Goal: Transaction & Acquisition: Book appointment/travel/reservation

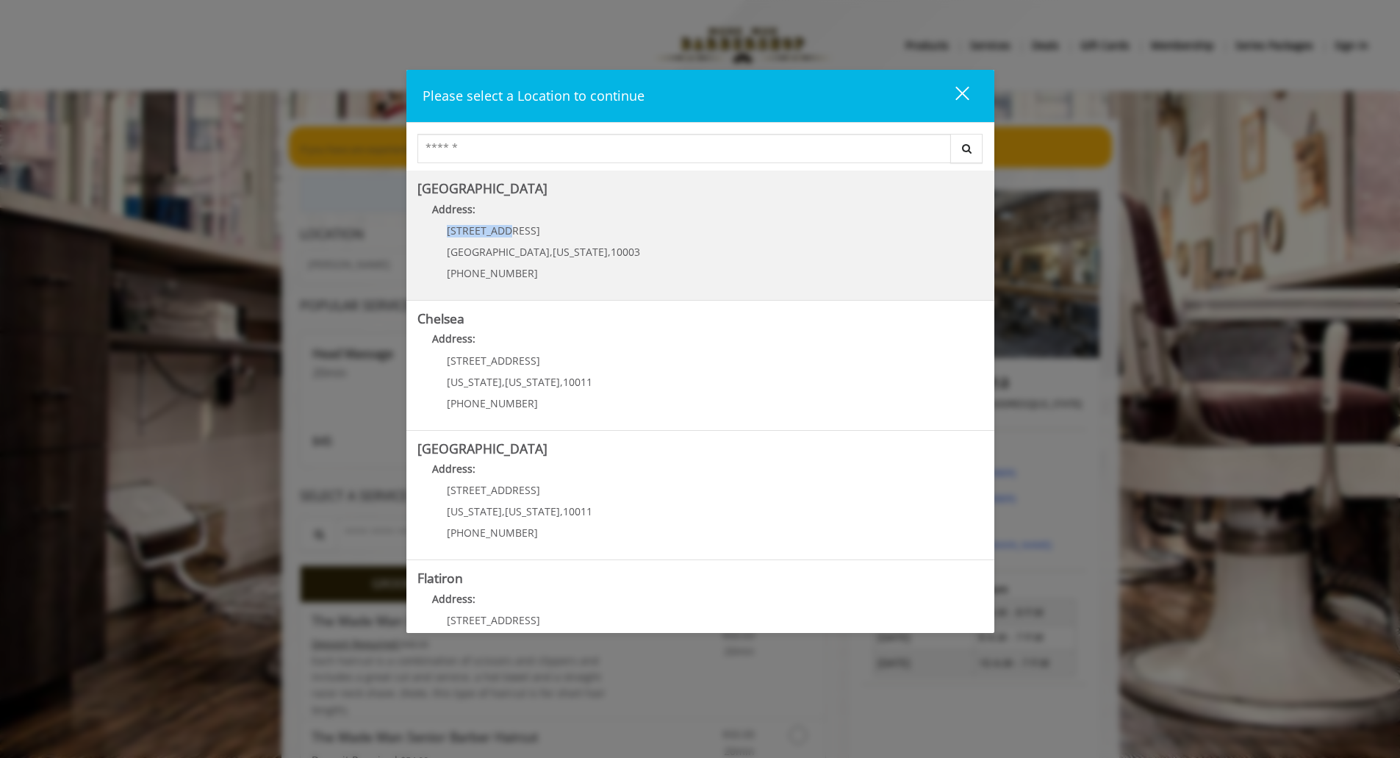
drag, startPoint x: 525, startPoint y: 224, endPoint x: 509, endPoint y: 231, distance: 17.5
click at [509, 231] on Village "[GEOGRAPHIC_DATA] Address: [STREET_ADDRESS][US_STATE] (212) 598-1840" at bounding box center [700, 235] width 566 height 107
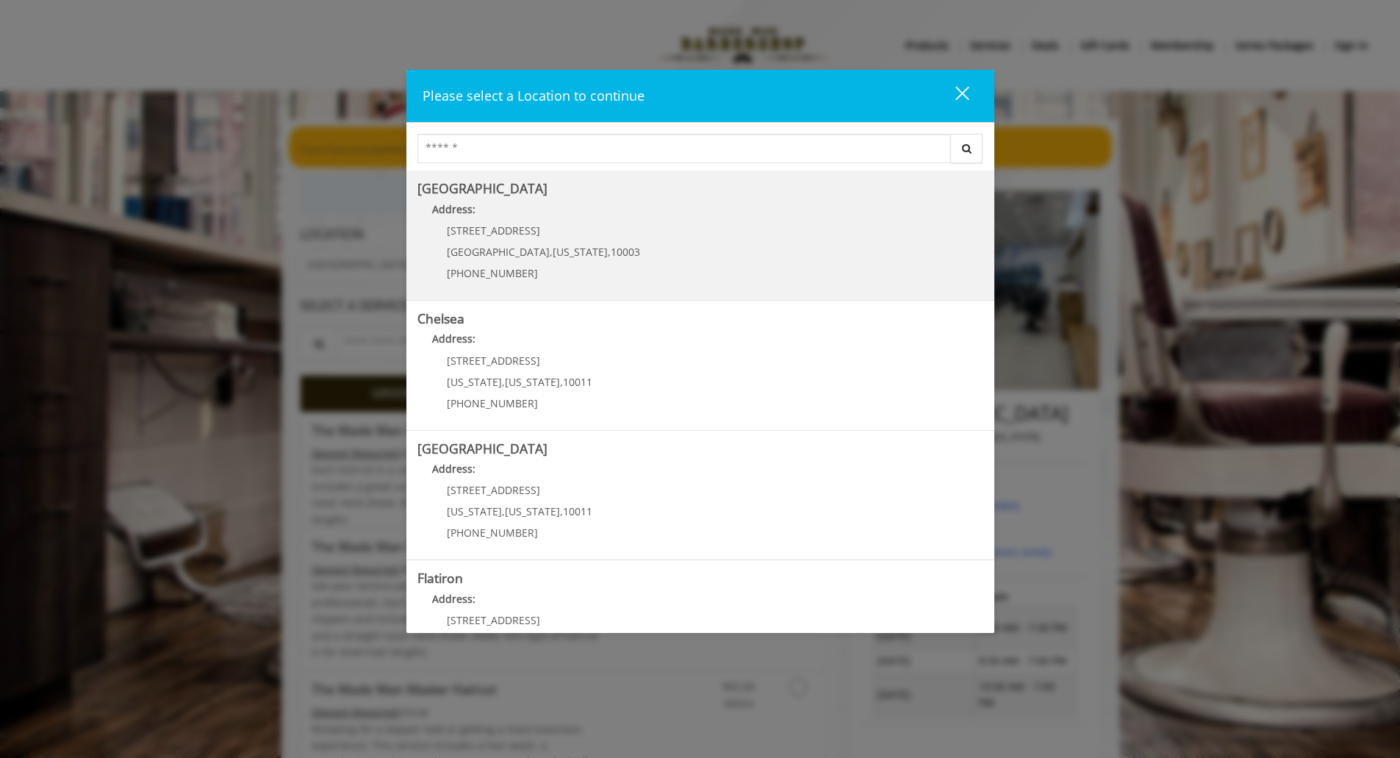
click at [587, 217] on Village "Address:" at bounding box center [700, 213] width 566 height 24
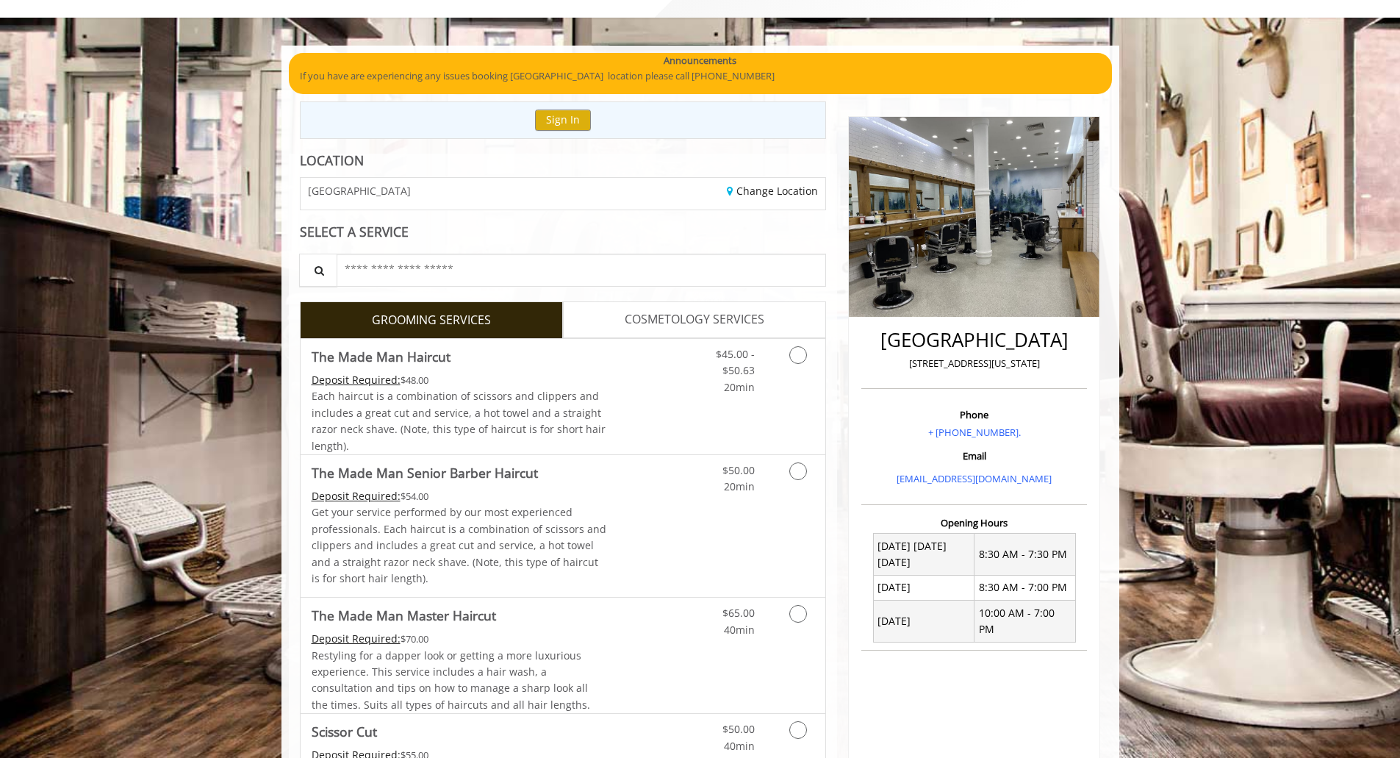
scroll to position [147, 0]
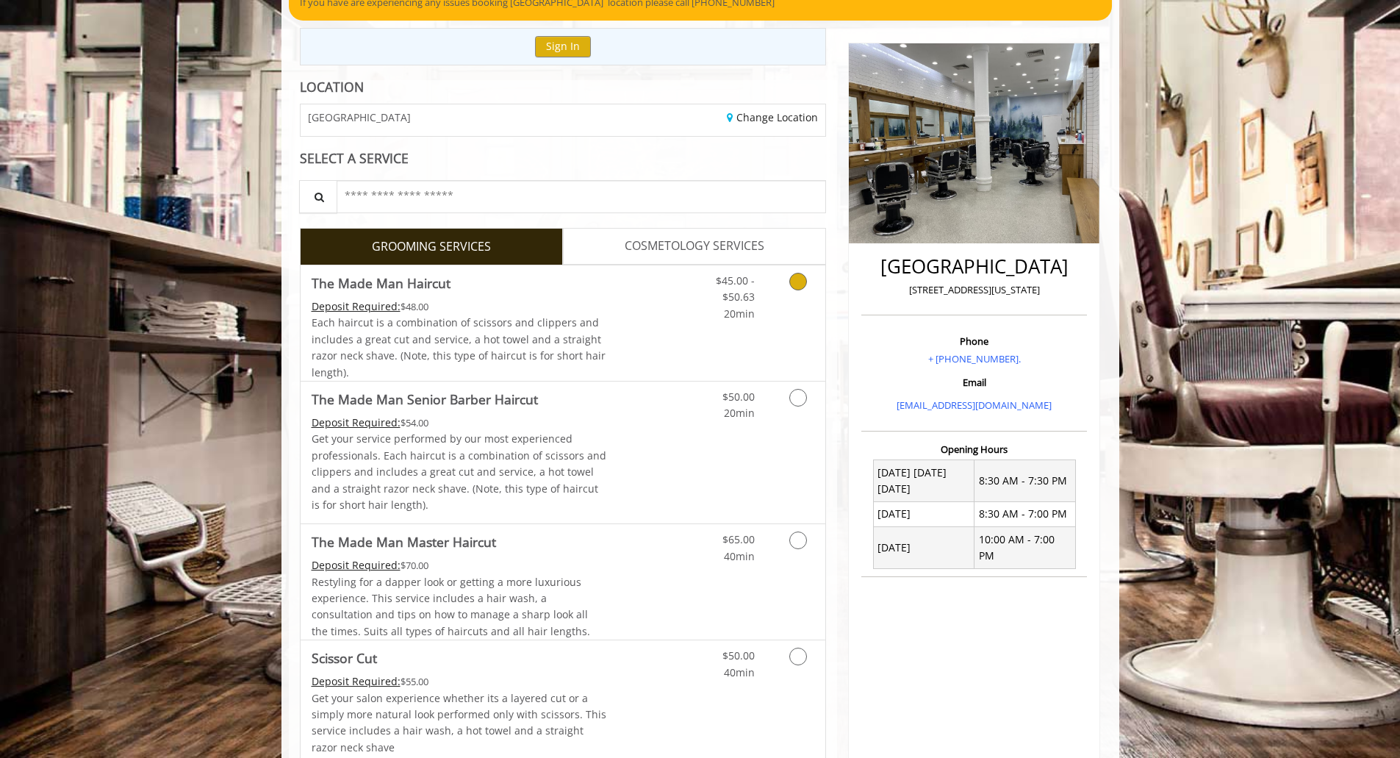
click at [619, 295] on link "Discounted Price" at bounding box center [649, 322] width 87 height 115
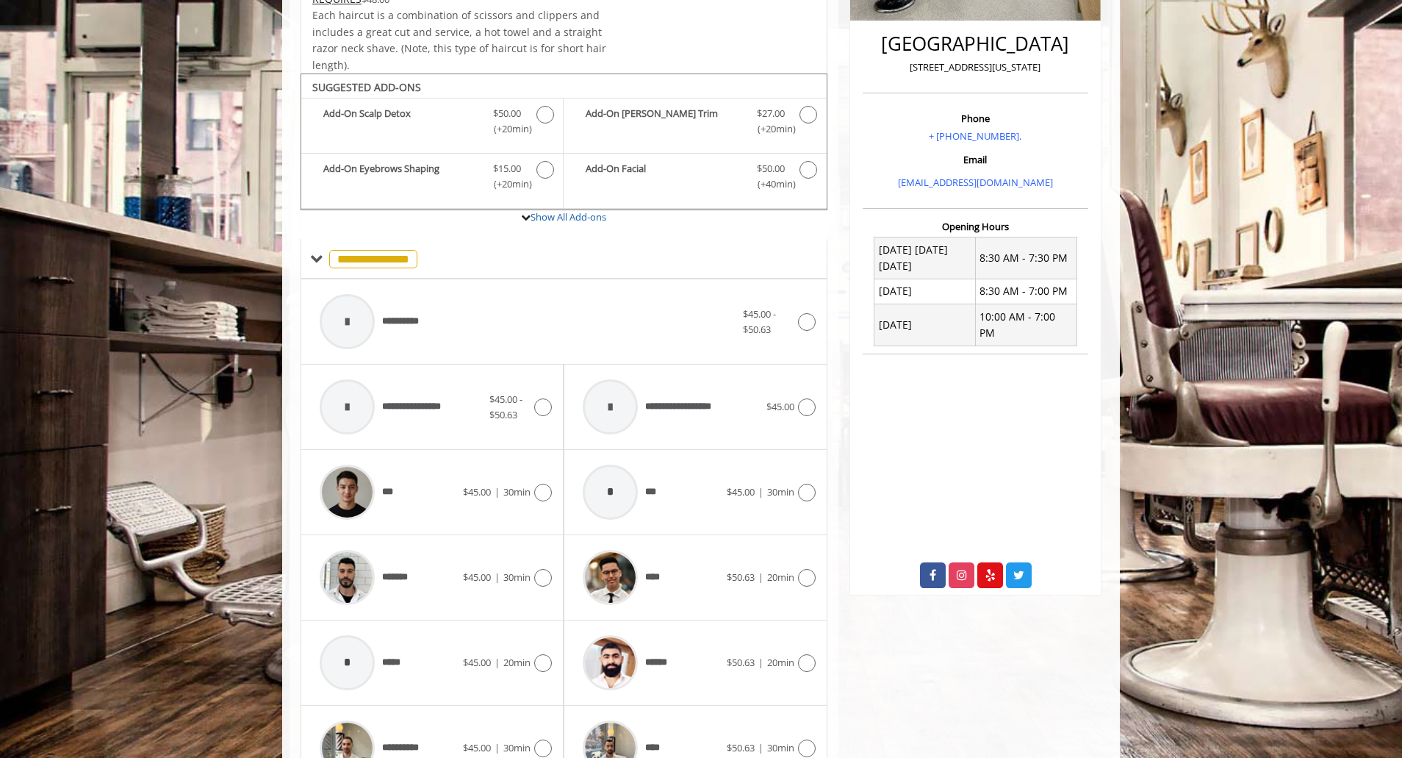
scroll to position [443, 0]
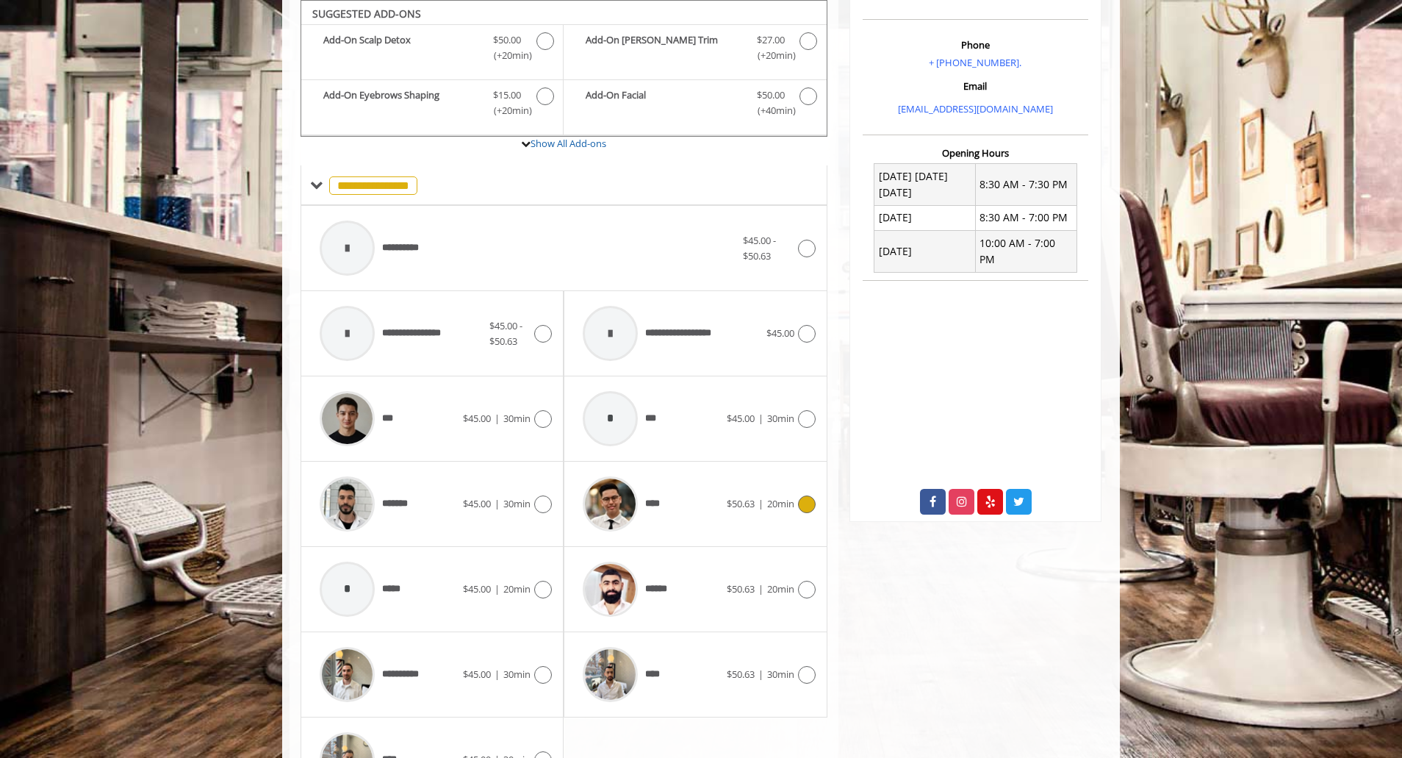
click at [719, 492] on div "****" at bounding box center [650, 504] width 151 height 70
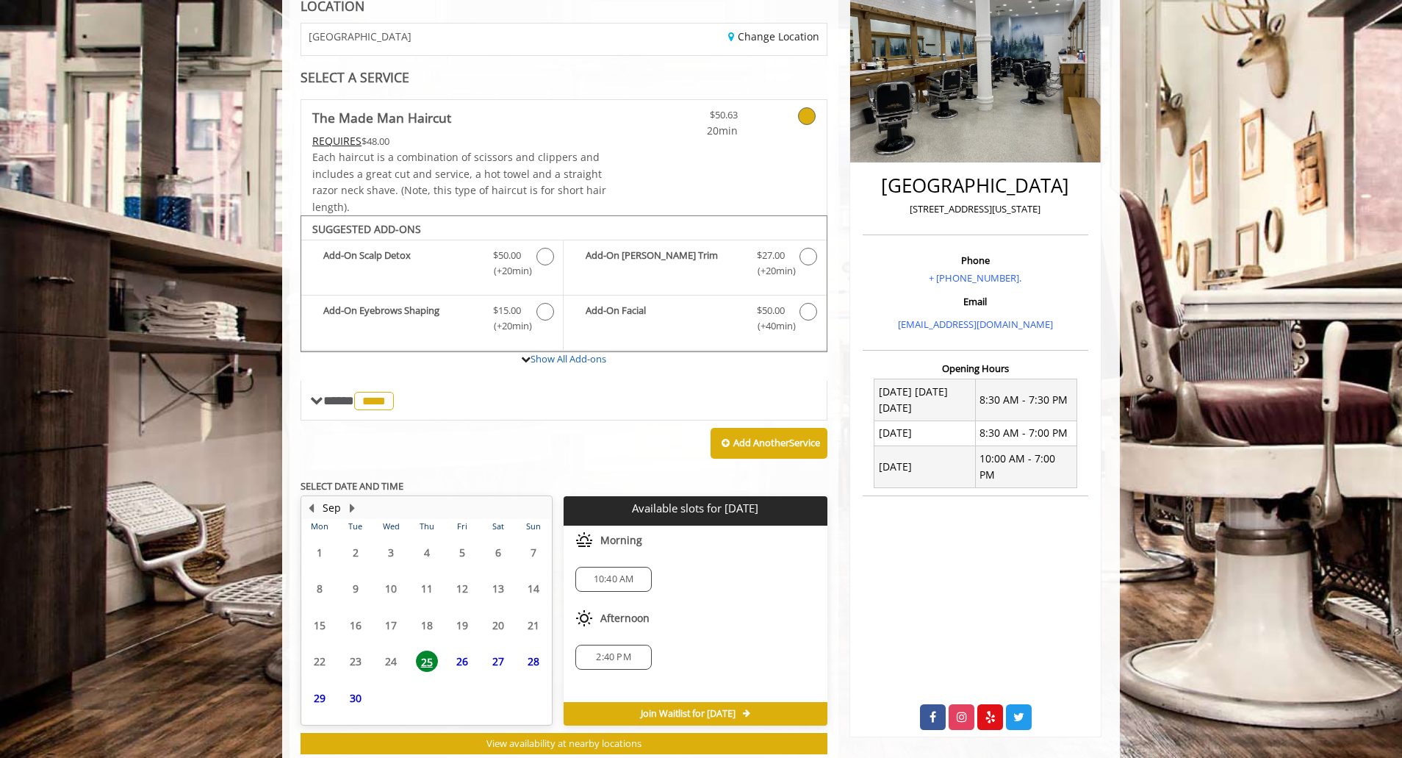
scroll to position [268, 0]
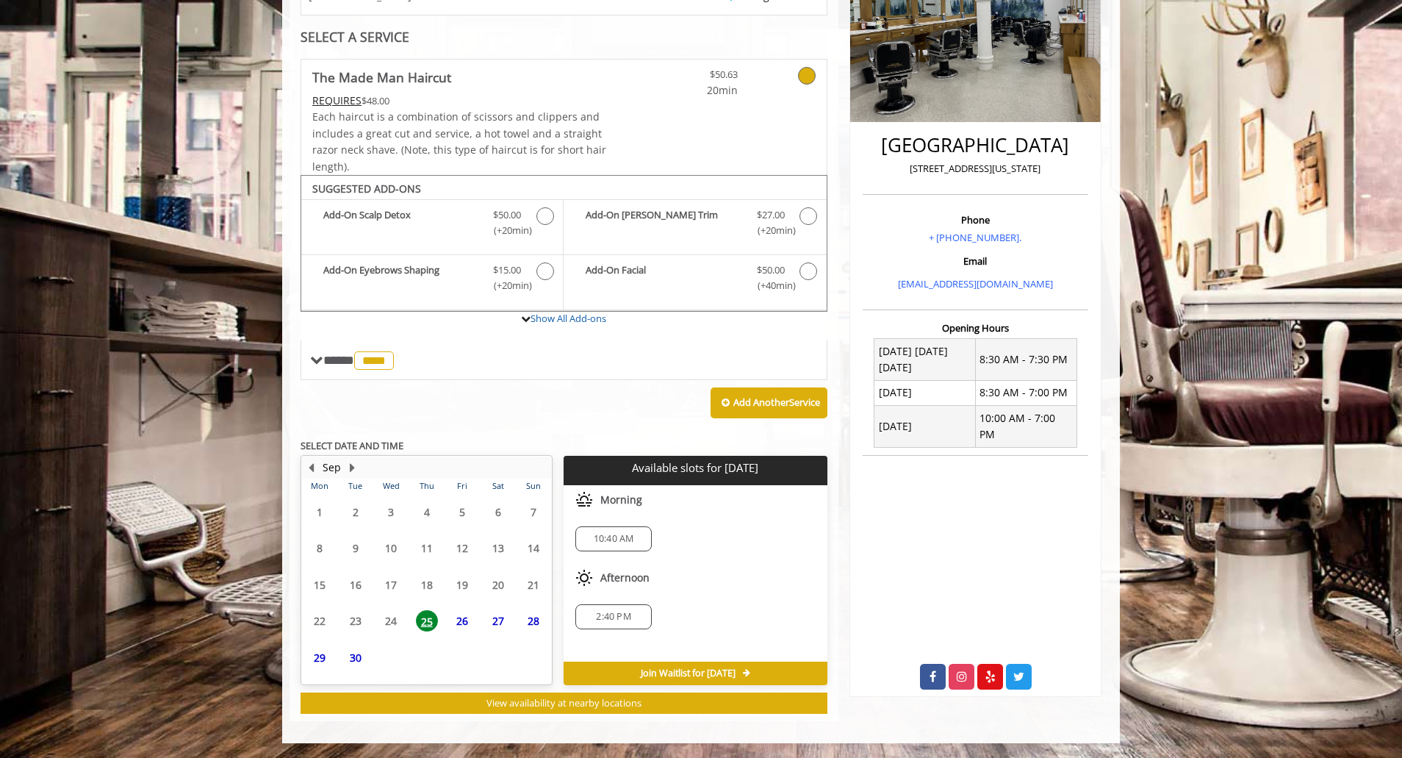
click at [497, 622] on span "27" at bounding box center [498, 620] width 22 height 21
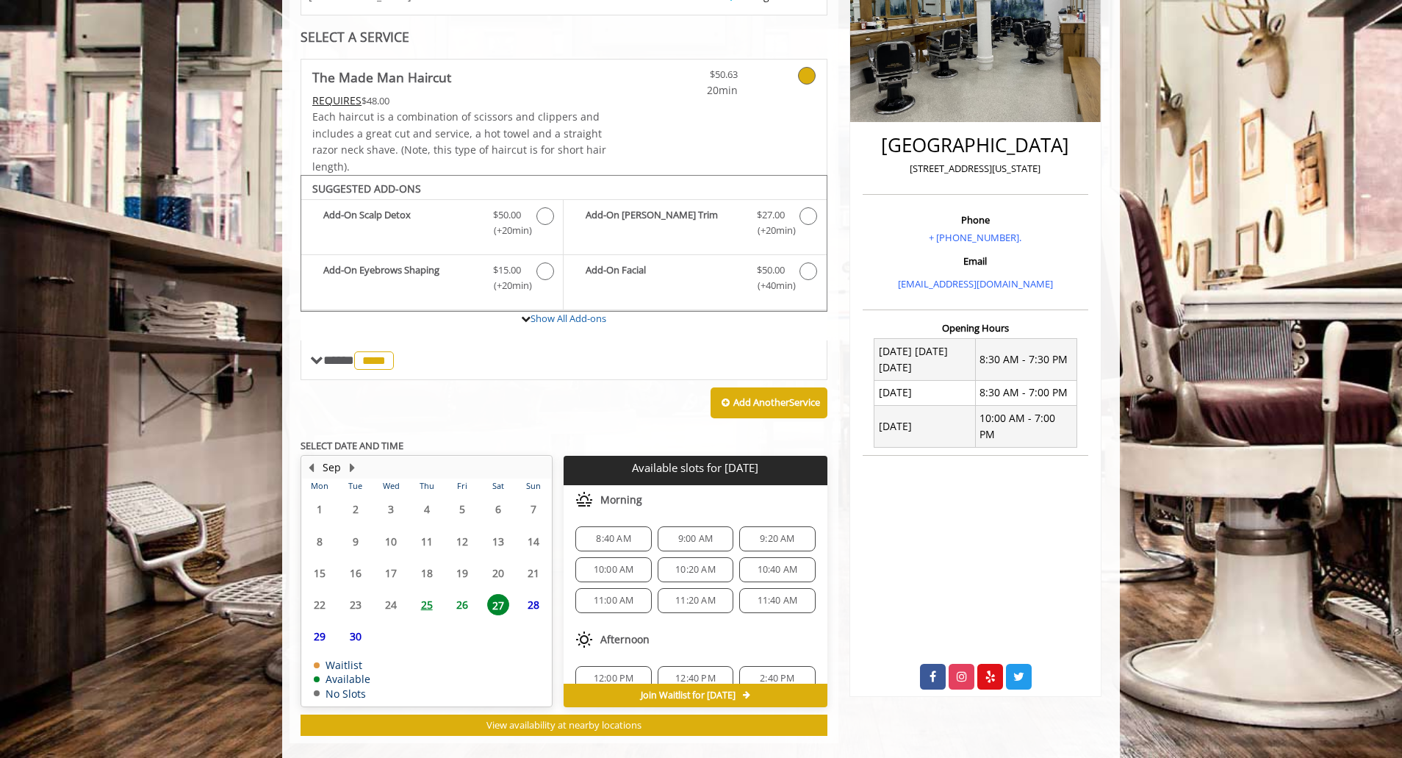
scroll to position [290, 0]
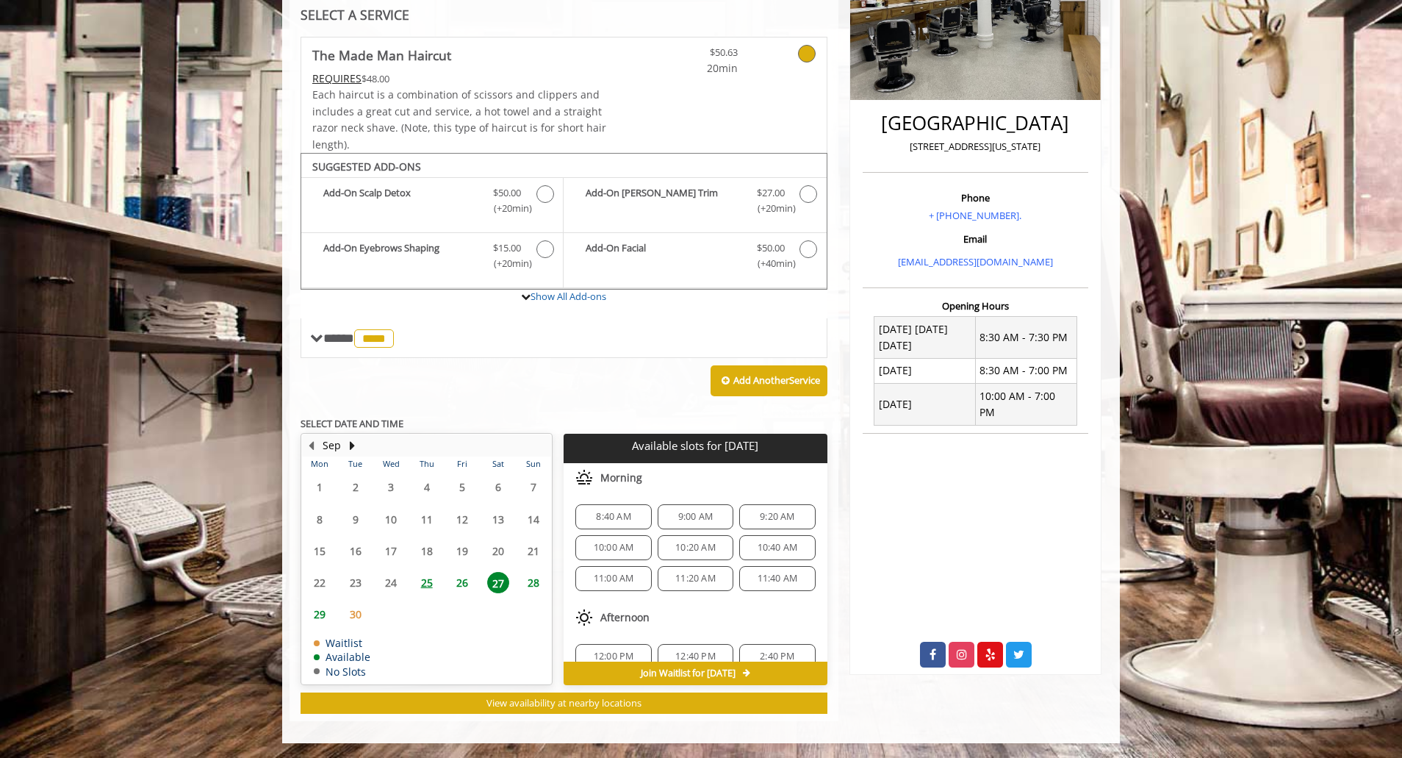
click at [764, 548] on span "10:40 AM" at bounding box center [778, 548] width 40 height 12
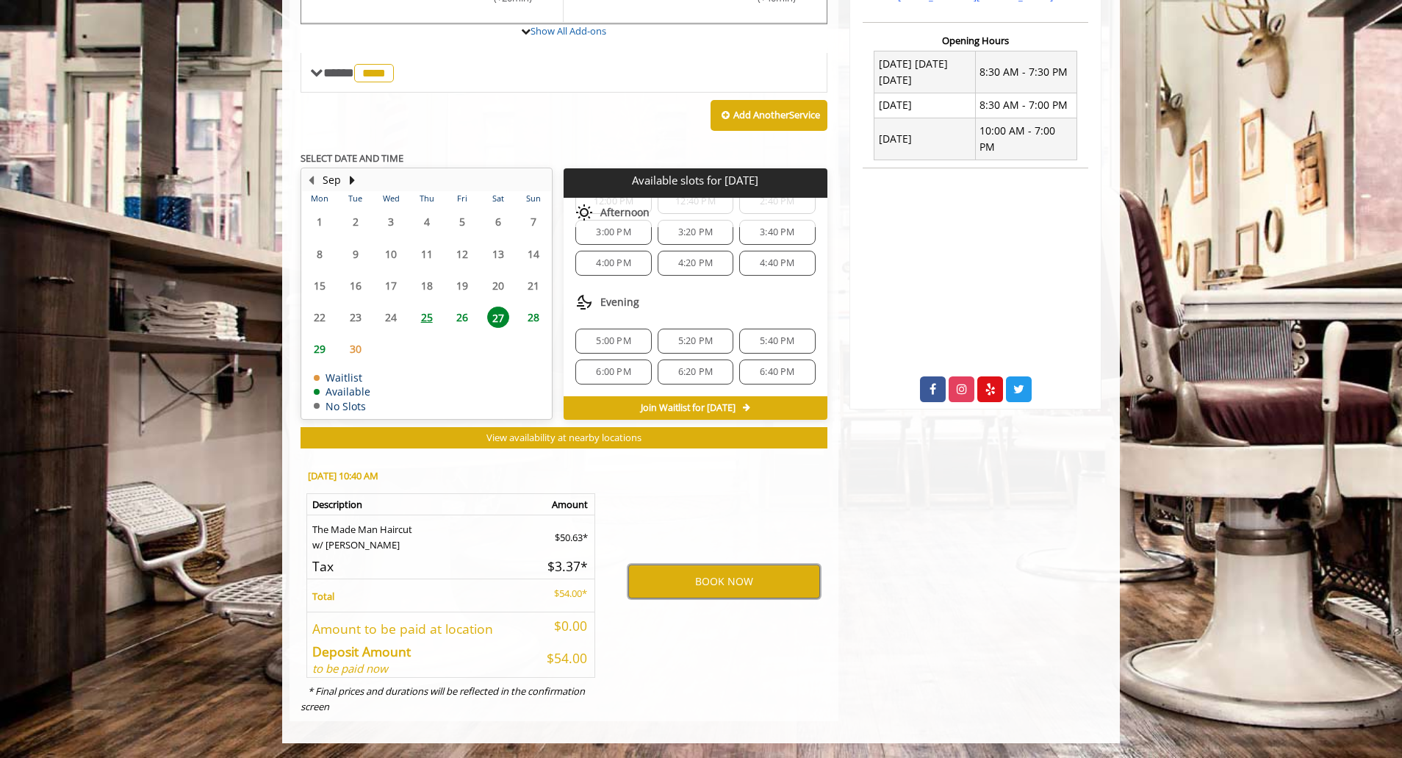
scroll to position [116, 0]
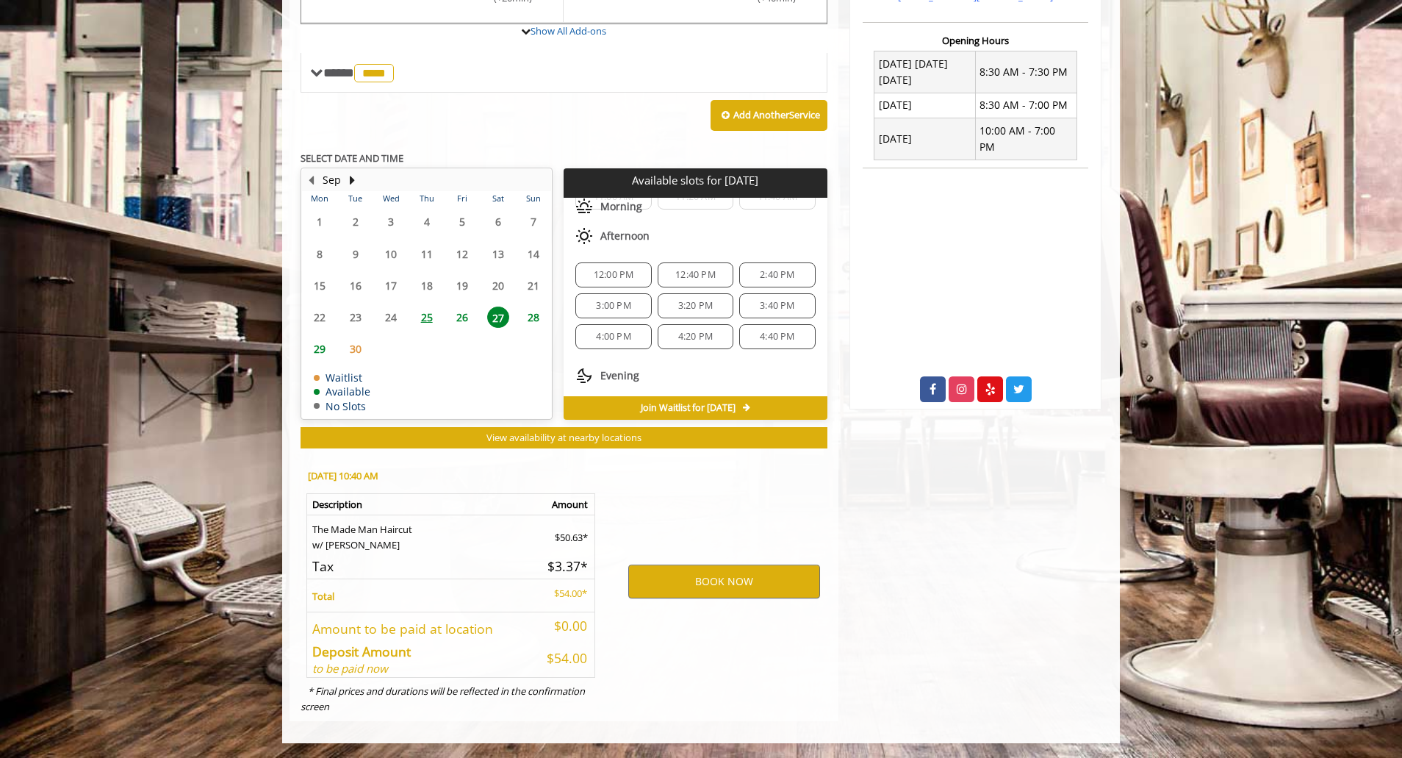
click at [531, 318] on span "28" at bounding box center [533, 316] width 22 height 21
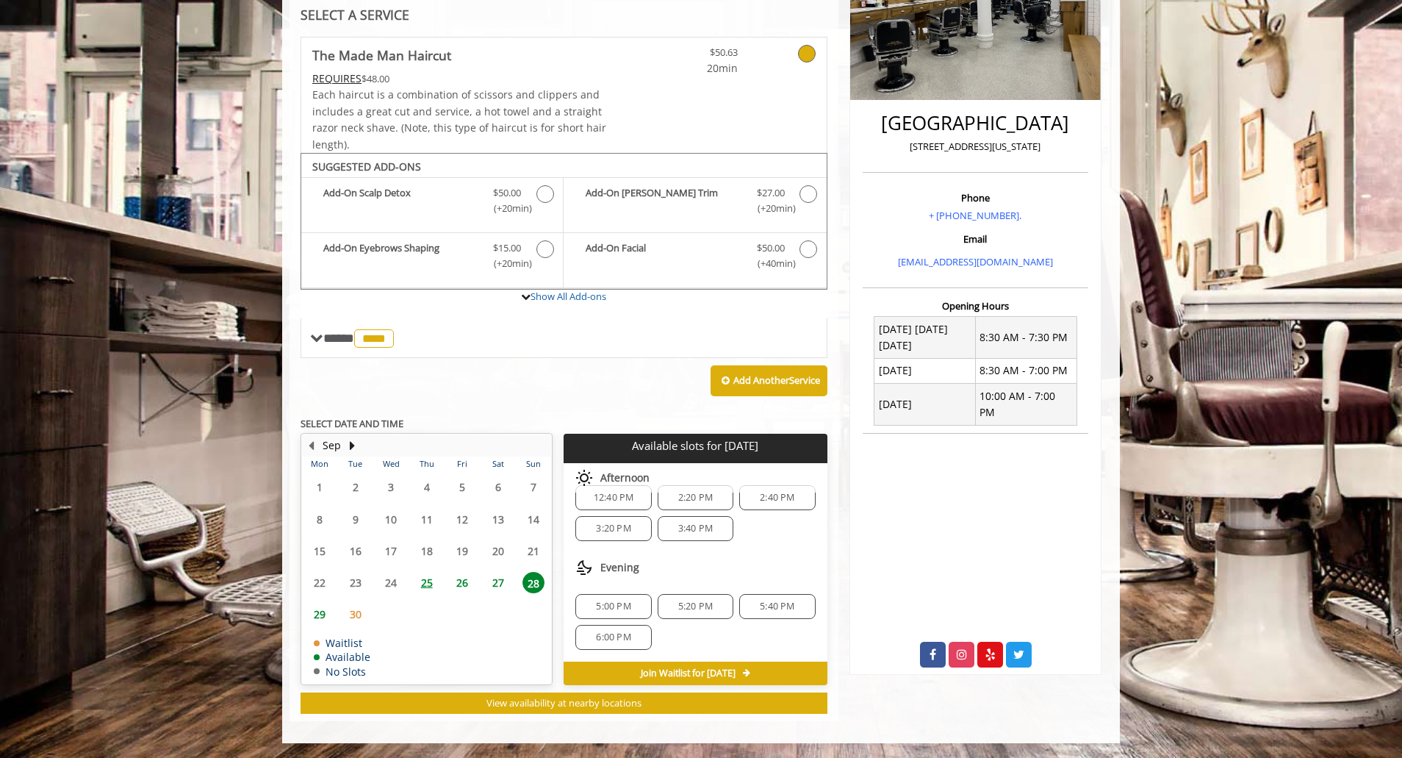
scroll to position [0, 0]
click at [493, 581] on span "27" at bounding box center [498, 582] width 22 height 21
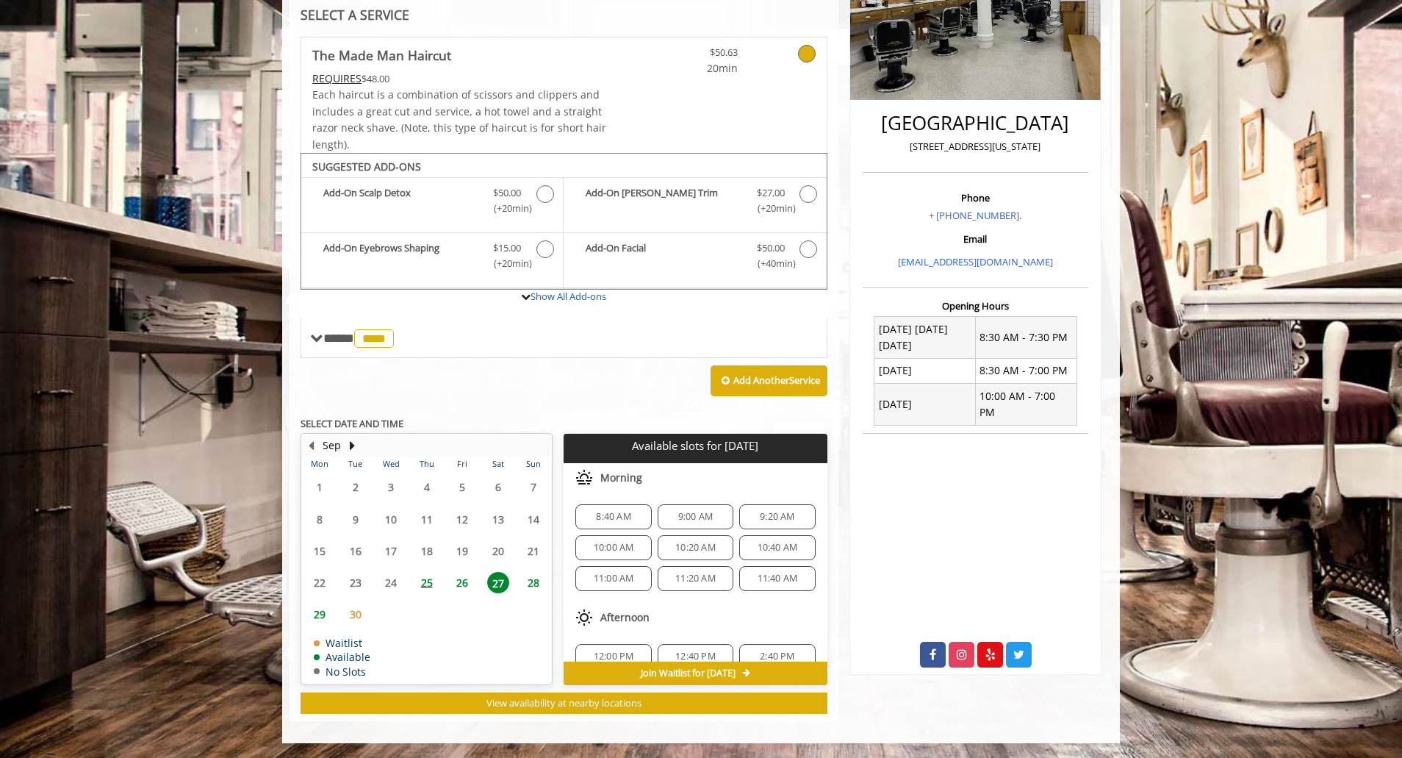
click at [762, 547] on span "10:40 AM" at bounding box center [778, 548] width 40 height 12
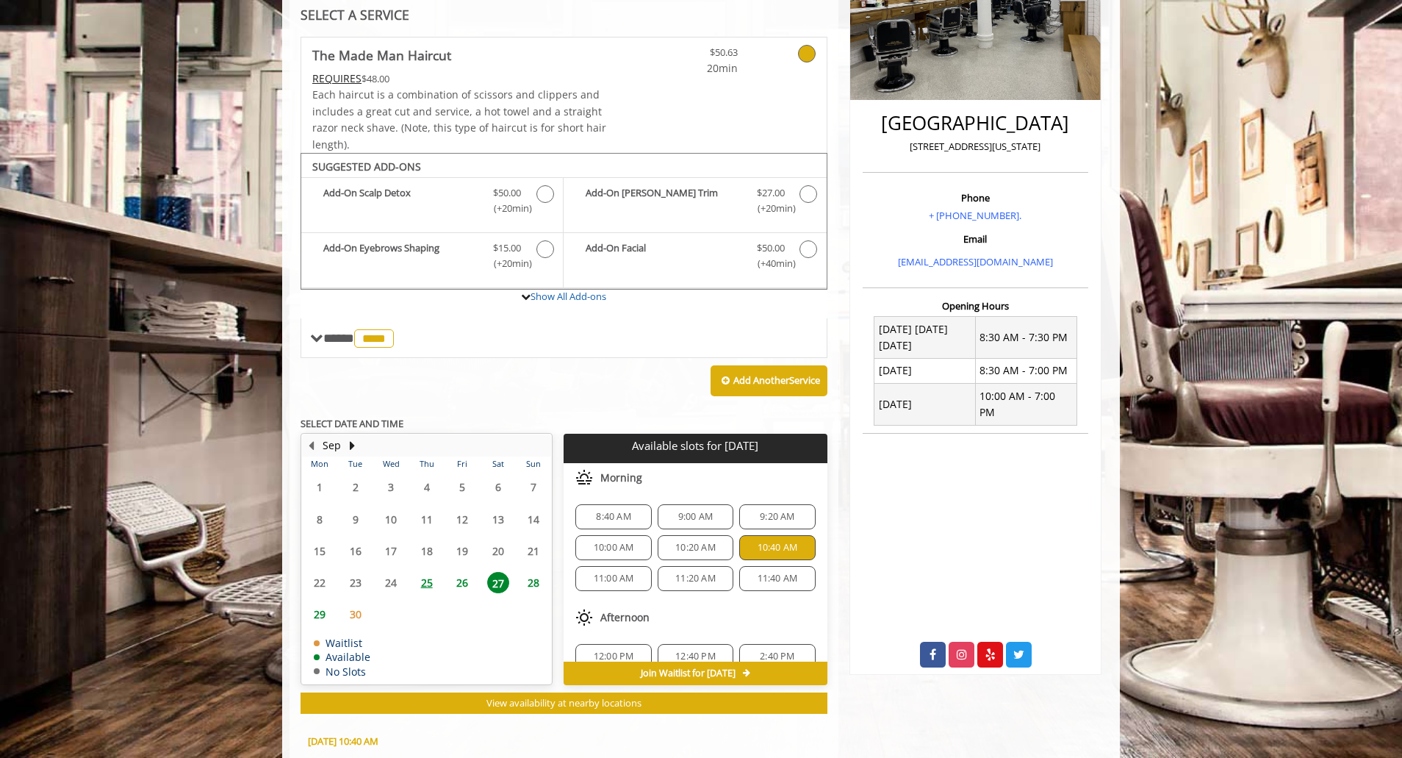
scroll to position [556, 0]
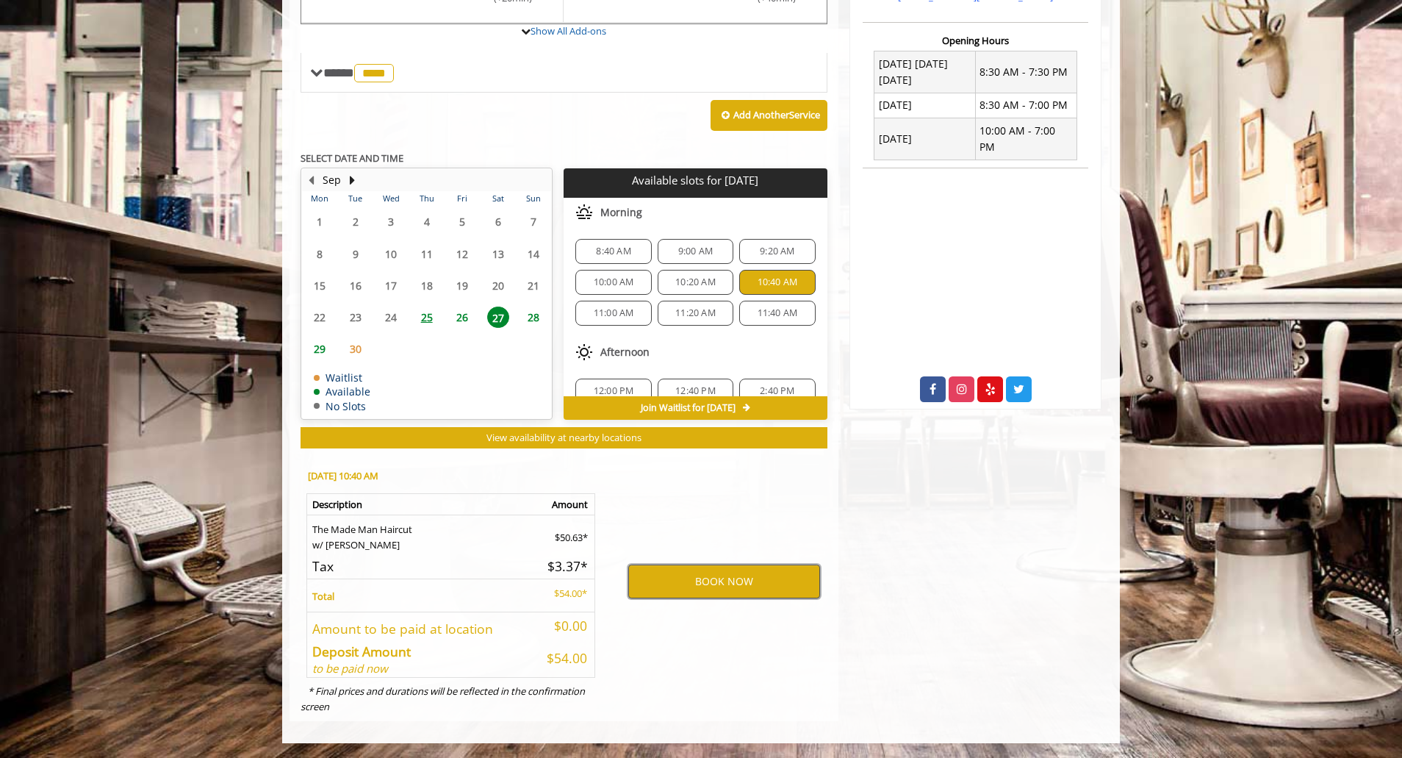
click at [676, 586] on button "BOOK NOW" at bounding box center [724, 581] width 192 height 34
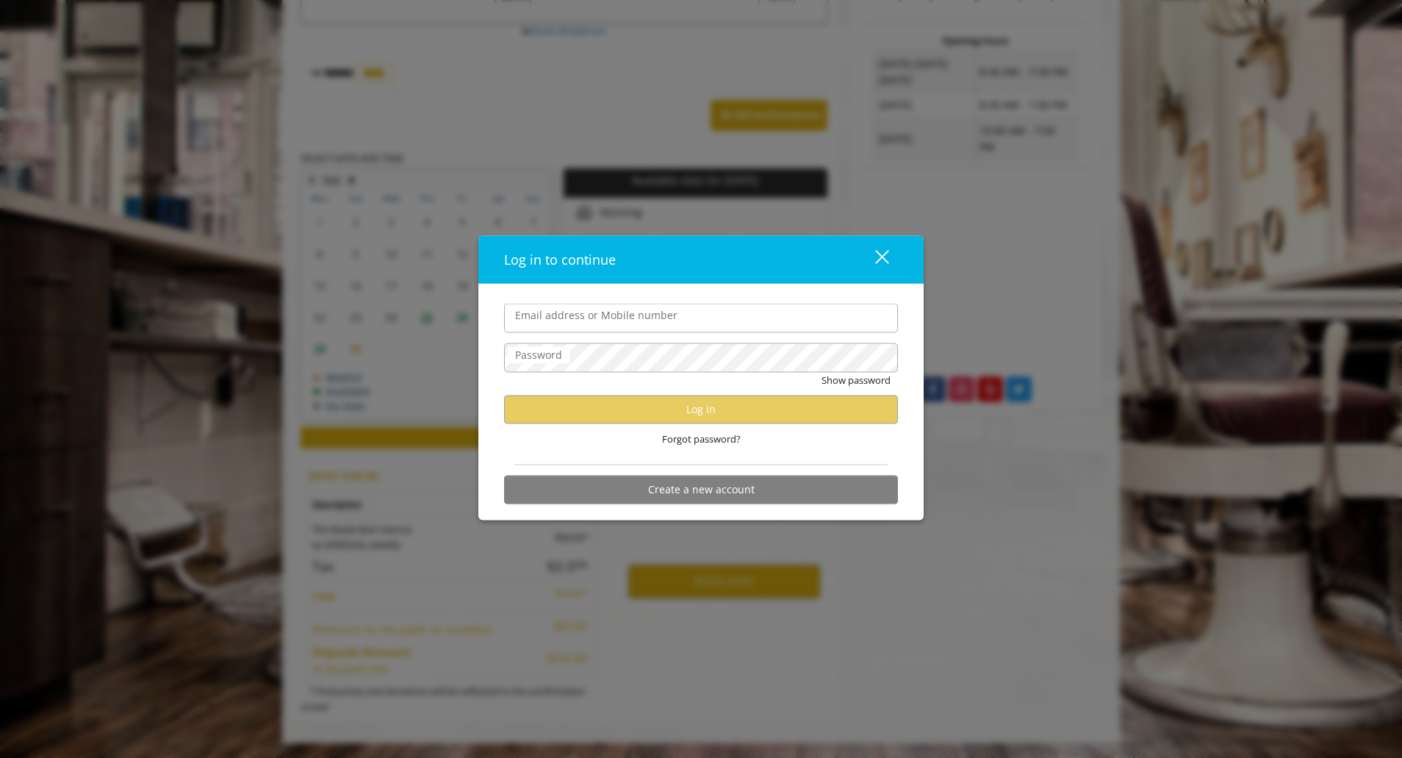
click at [558, 321] on input "Email address or Mobile number" at bounding box center [701, 317] width 394 height 29
type input "**********"
click at [886, 259] on div "close" at bounding box center [872, 259] width 29 height 22
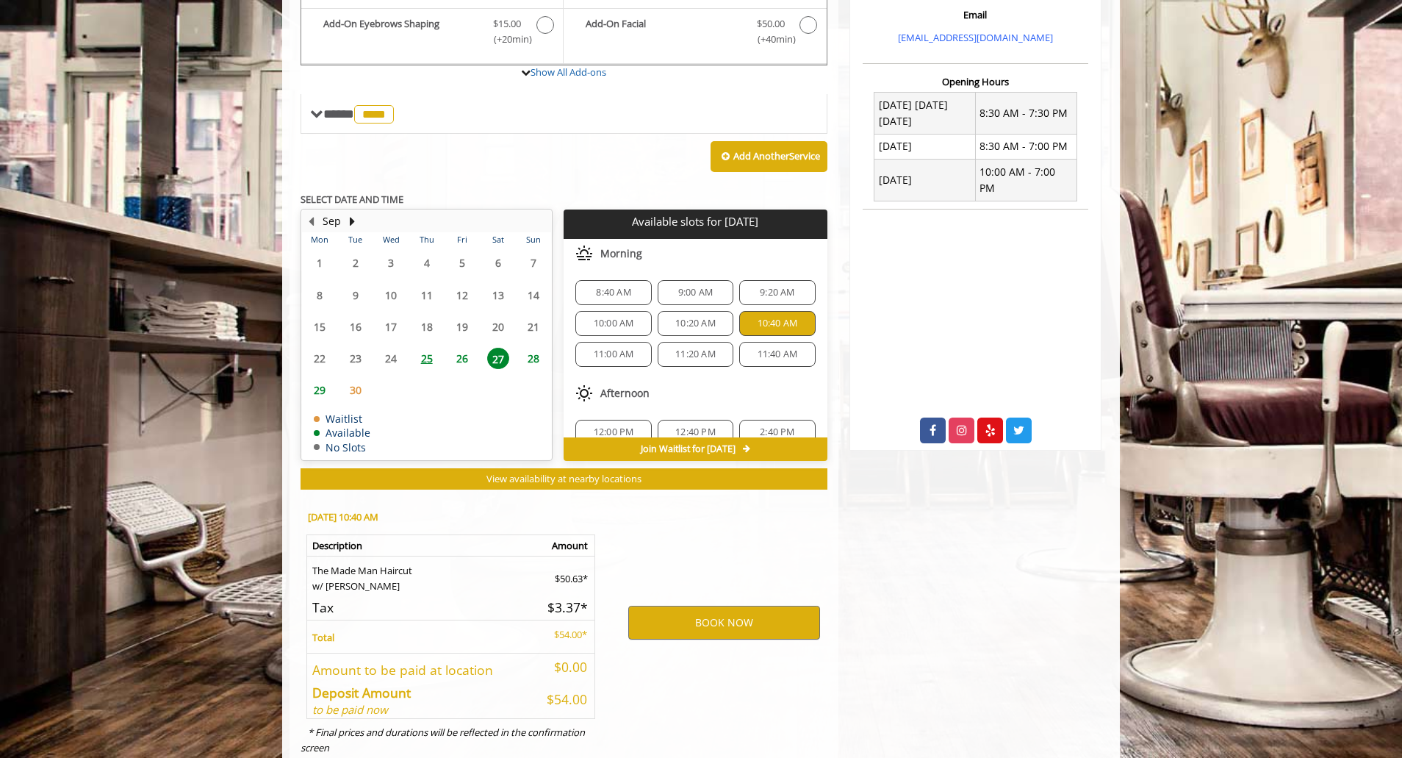
scroll to position [556, 0]
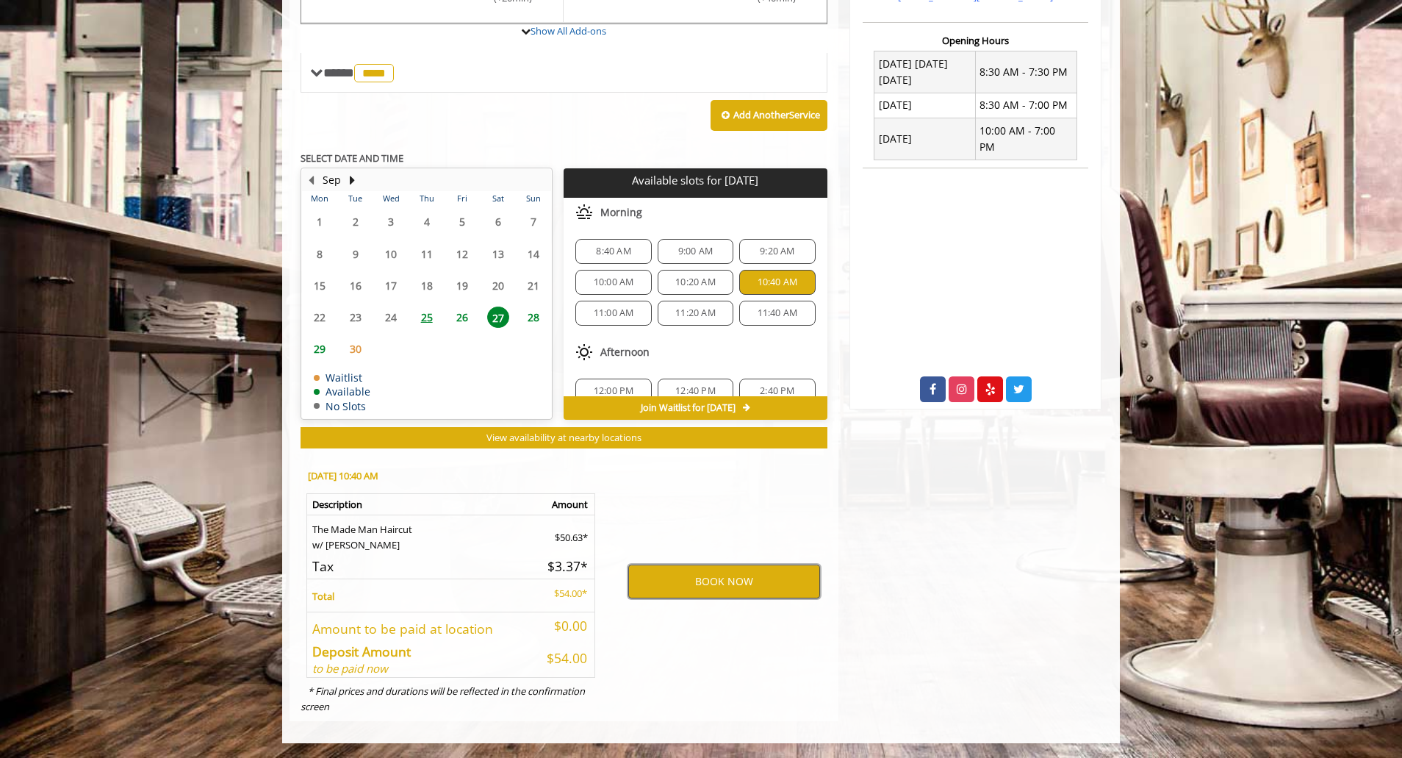
click at [697, 588] on button "BOOK NOW" at bounding box center [724, 581] width 192 height 34
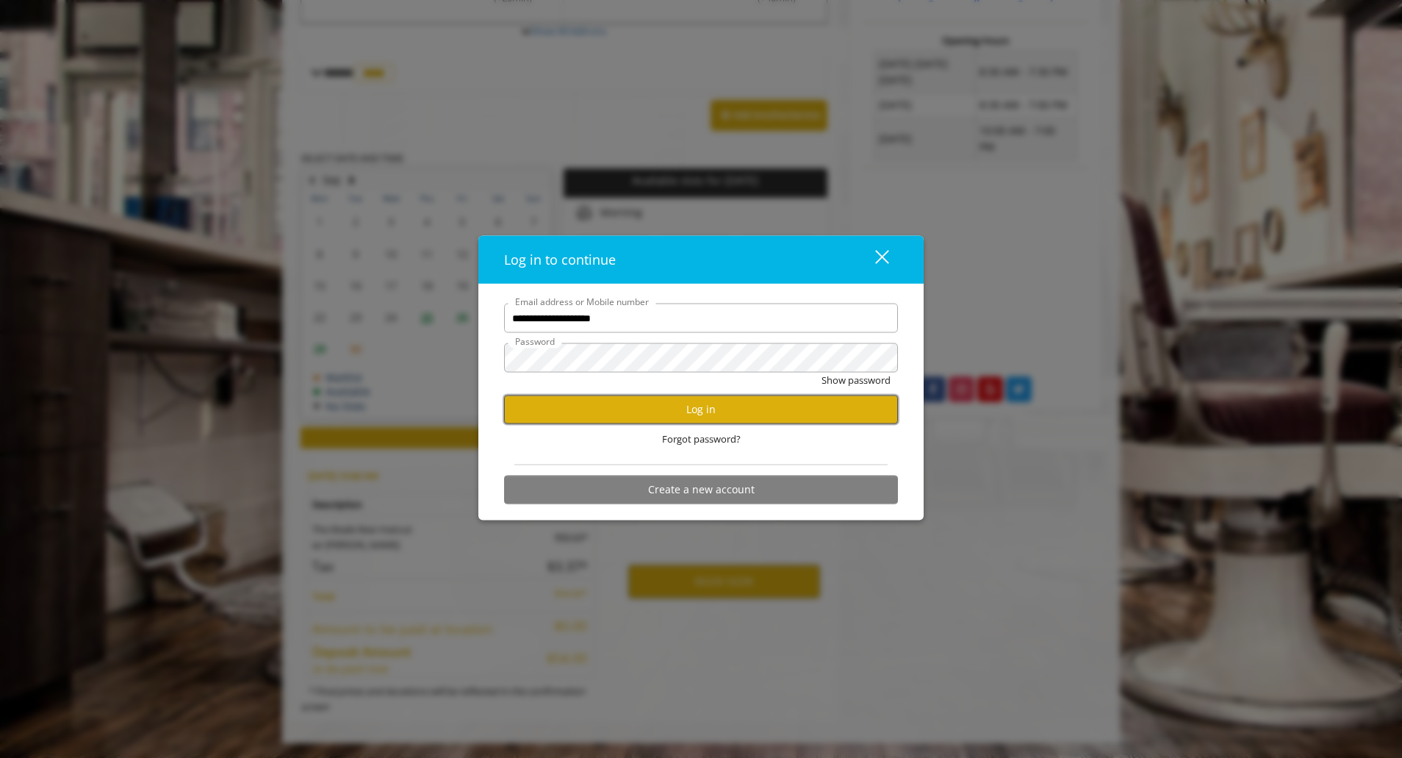
click at [723, 412] on button "Log in" at bounding box center [701, 409] width 394 height 29
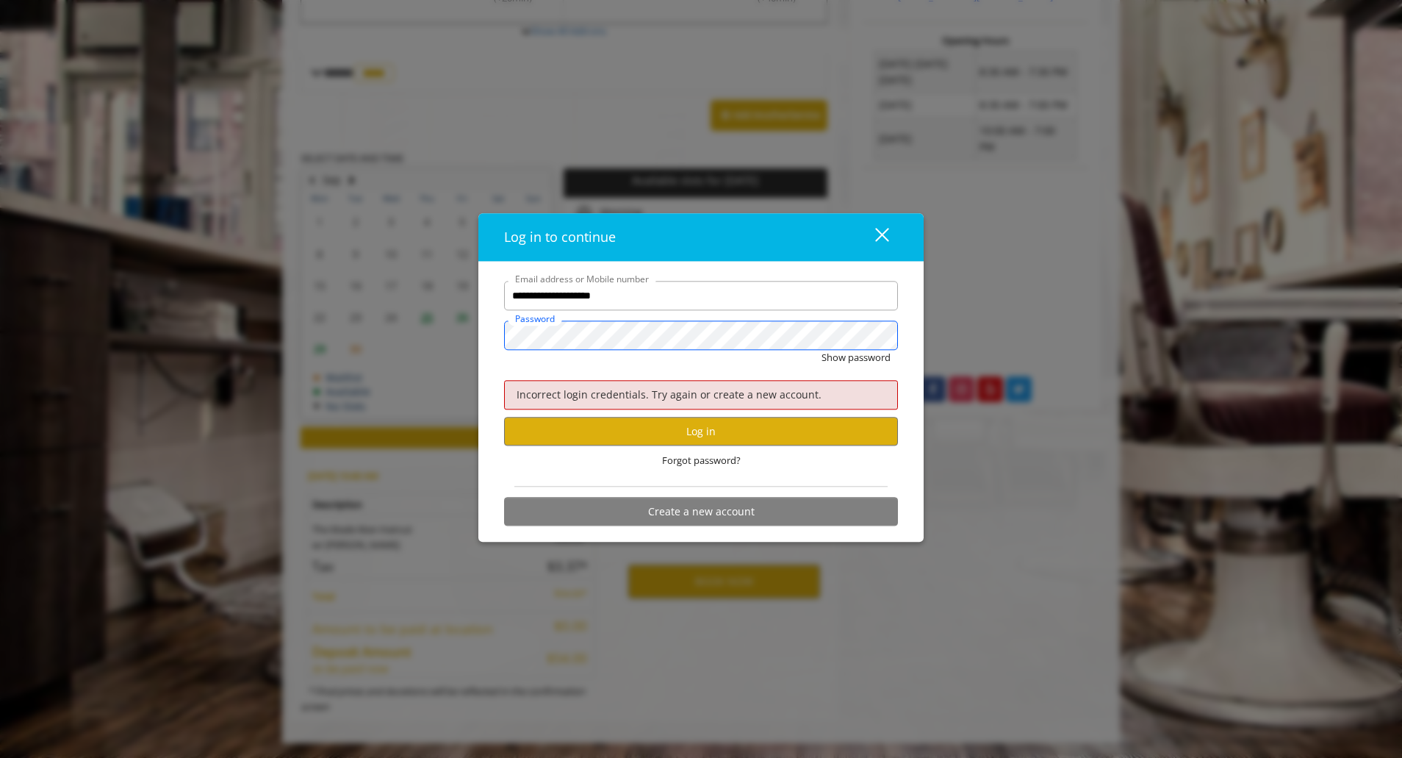
click at [319, 325] on div "**********" at bounding box center [701, 379] width 1402 height 758
click at [595, 434] on button "Log in" at bounding box center [701, 431] width 394 height 29
click at [451, 313] on div "**********" at bounding box center [701, 379] width 1402 height 758
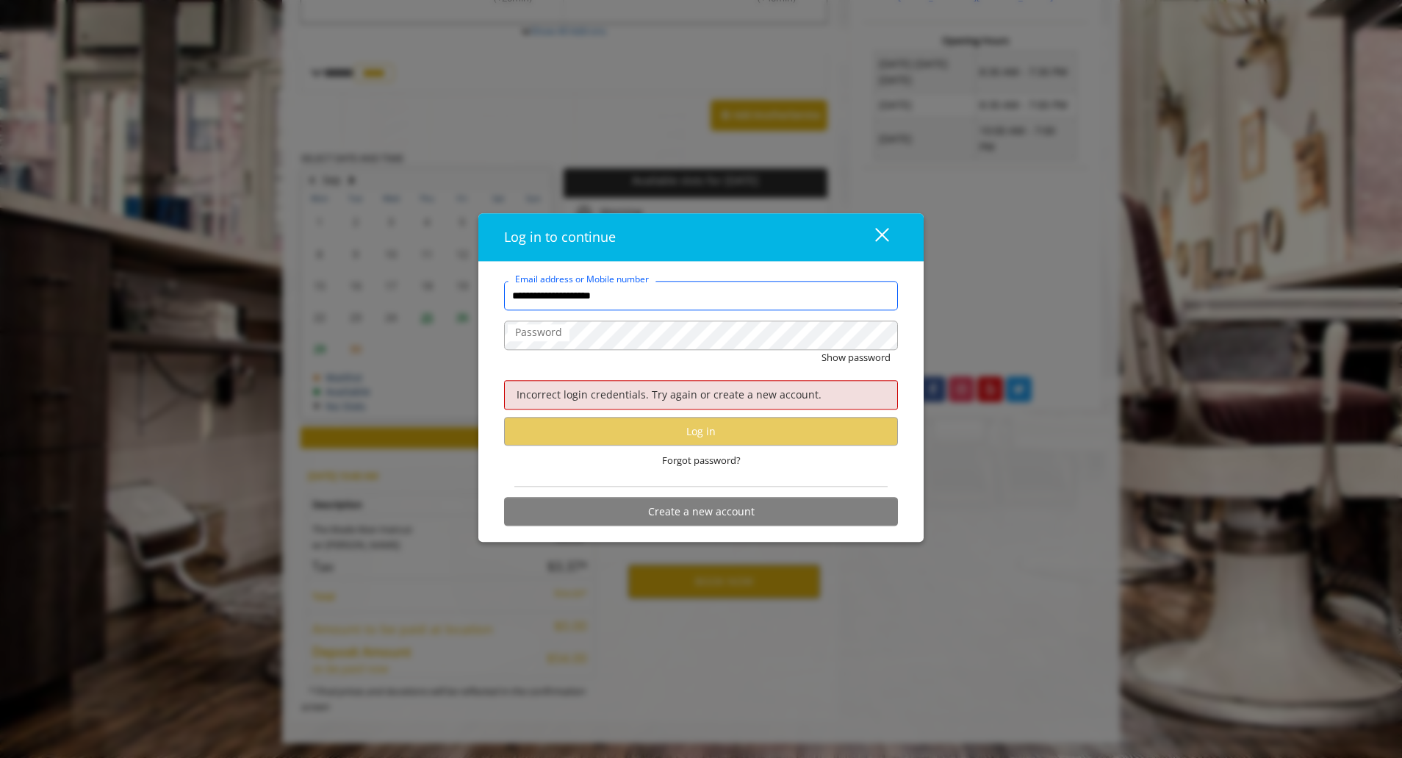
drag, startPoint x: 663, startPoint y: 293, endPoint x: 419, endPoint y: 271, distance: 245.0
click at [419, 271] on div "**********" at bounding box center [701, 379] width 1402 height 758
type input "*"
click at [516, 304] on input "Email address or Mobile number" at bounding box center [701, 295] width 394 height 29
type input "**********"
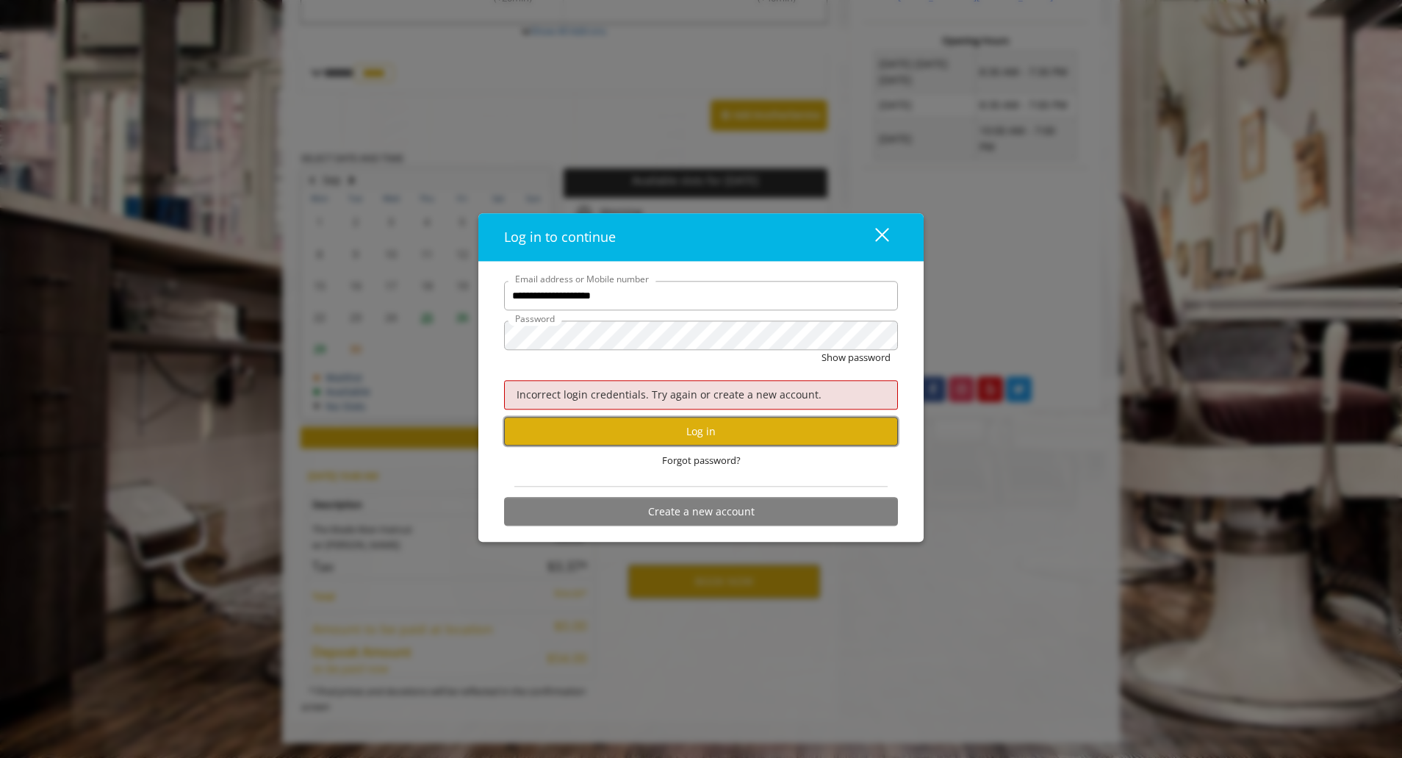
click at [682, 438] on button "Log in" at bounding box center [701, 431] width 394 height 29
click at [883, 238] on div "close" at bounding box center [872, 237] width 29 height 22
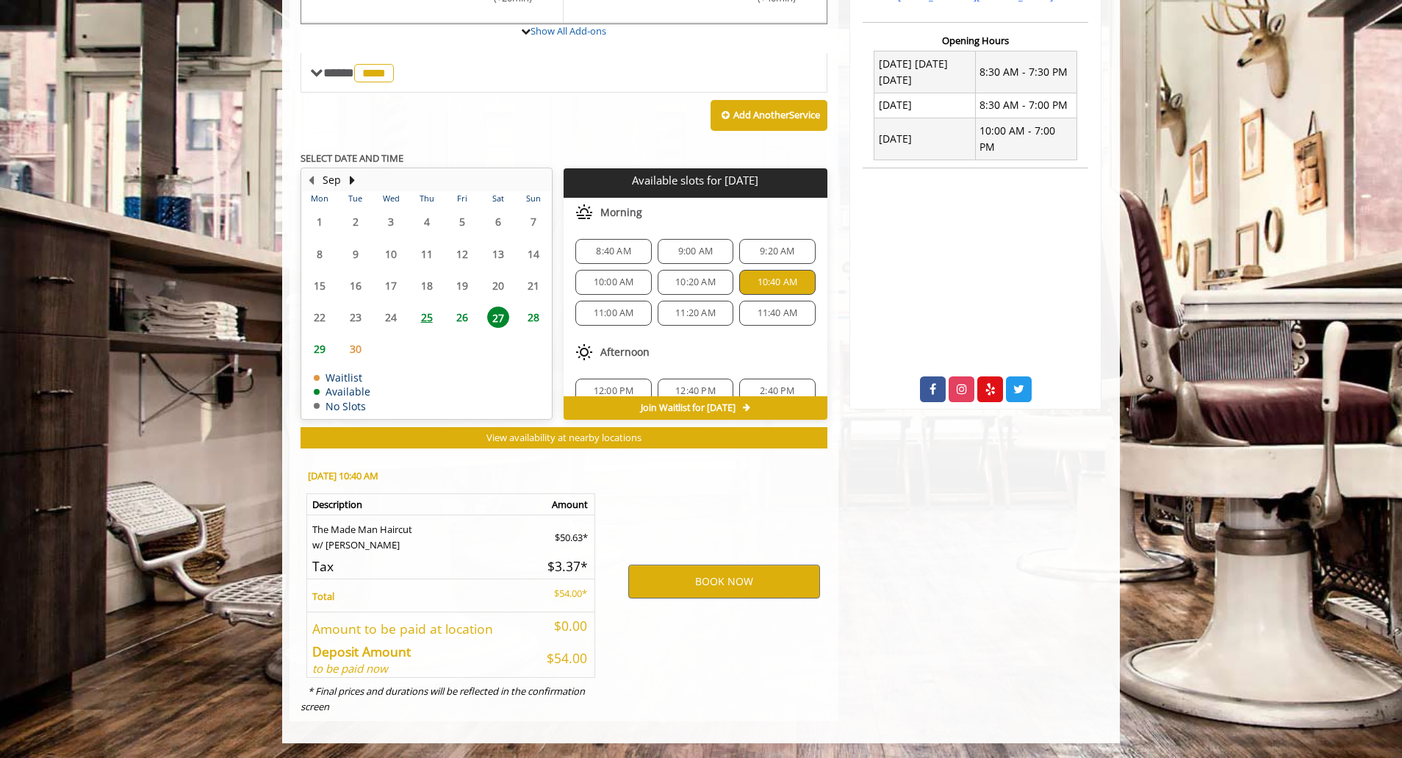
scroll to position [0, 0]
